Goal: Task Accomplishment & Management: Manage account settings

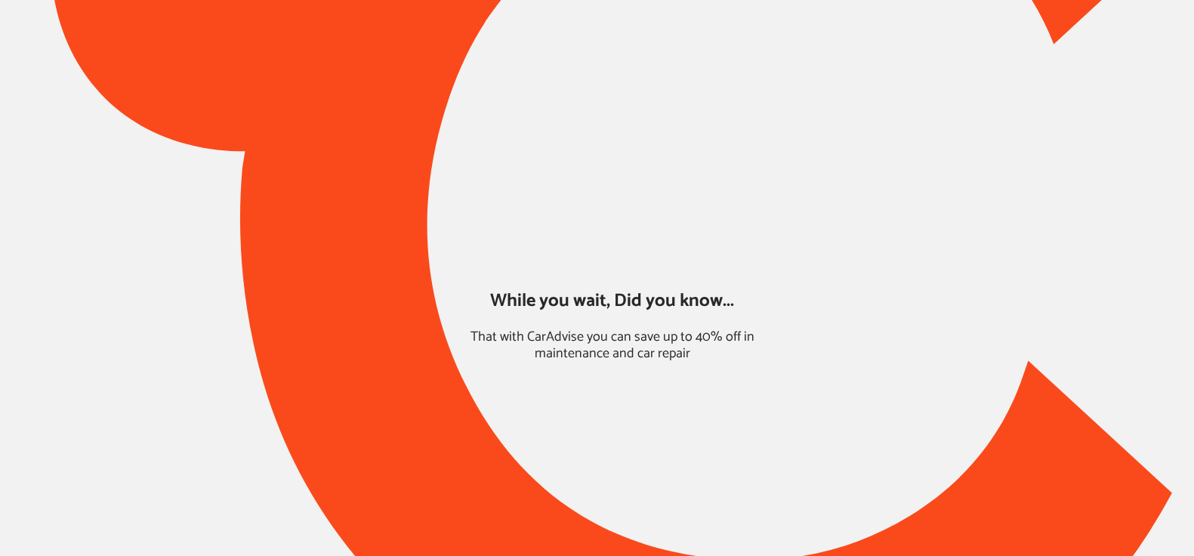
type input "*****"
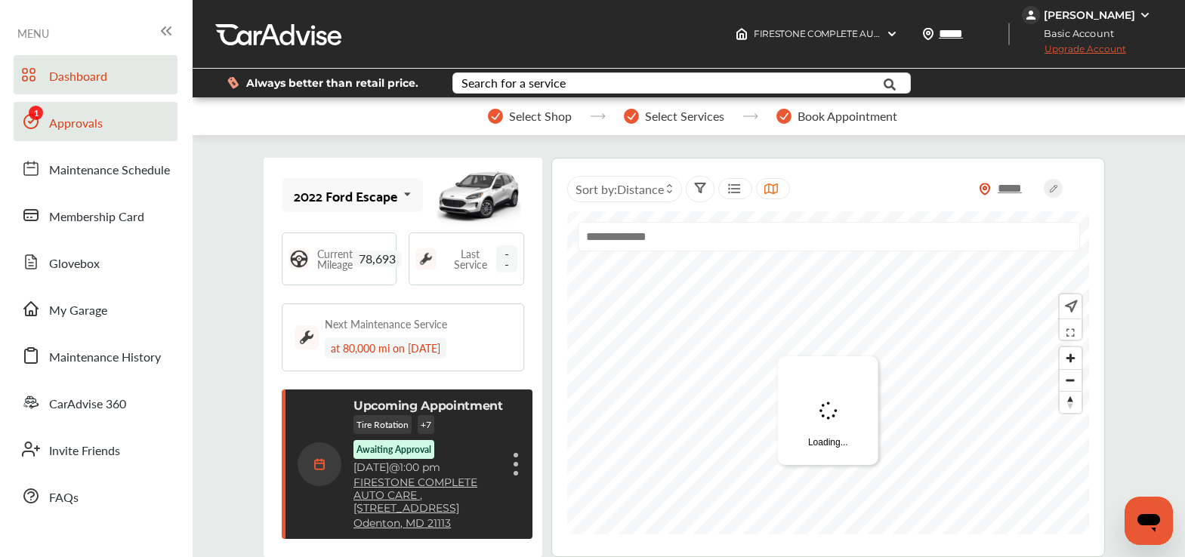
click at [120, 132] on link "Approvals" at bounding box center [96, 121] width 164 height 39
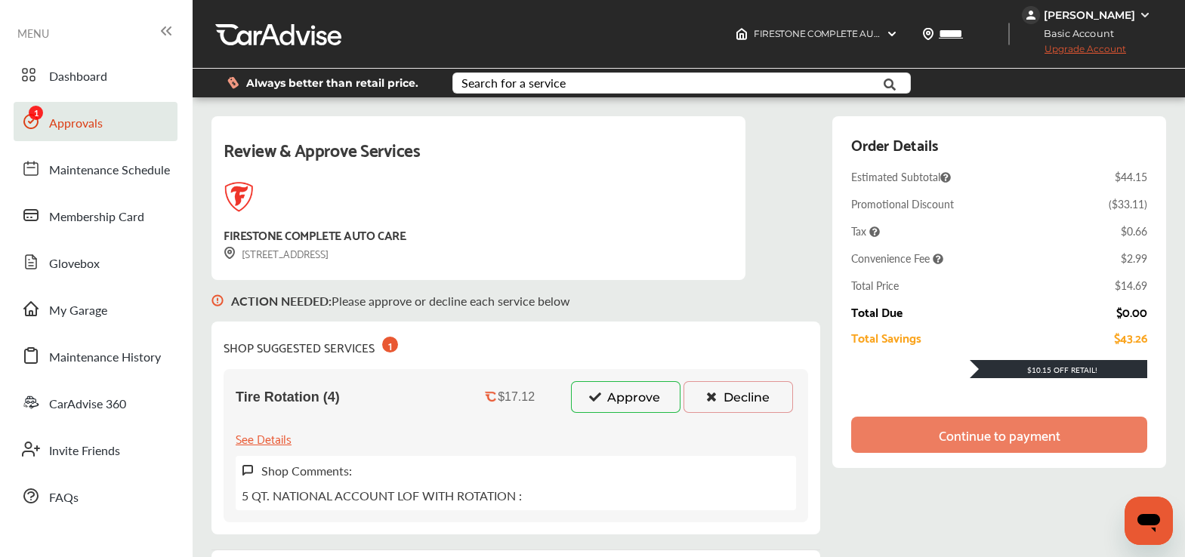
click at [719, 384] on button "Decline" at bounding box center [737, 397] width 109 height 32
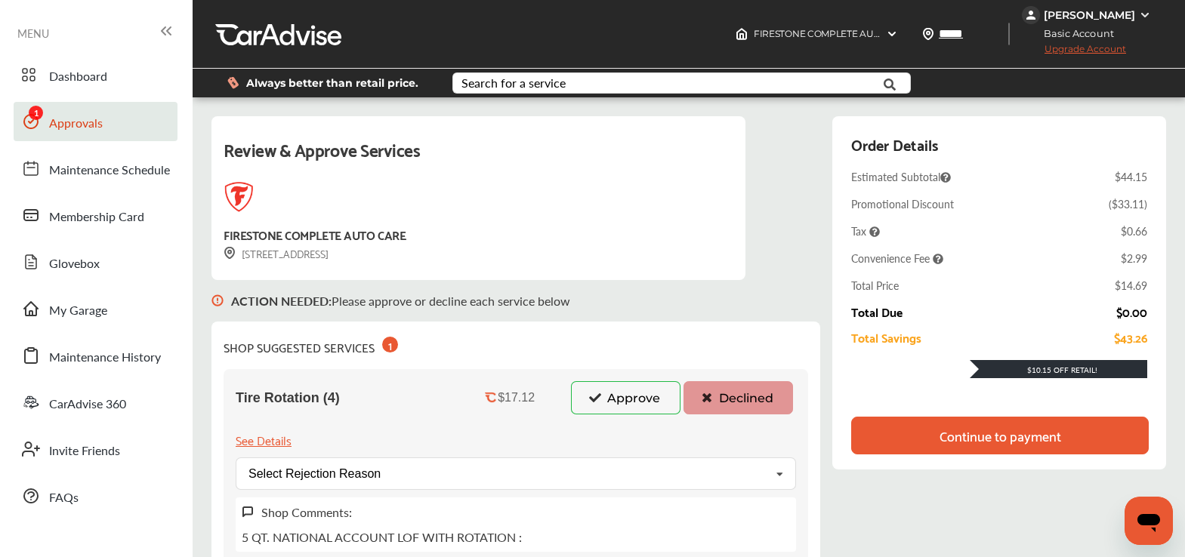
click at [1035, 441] on div "Continue to payment" at bounding box center [1000, 435] width 122 height 15
